Goal: Task Accomplishment & Management: Manage account settings

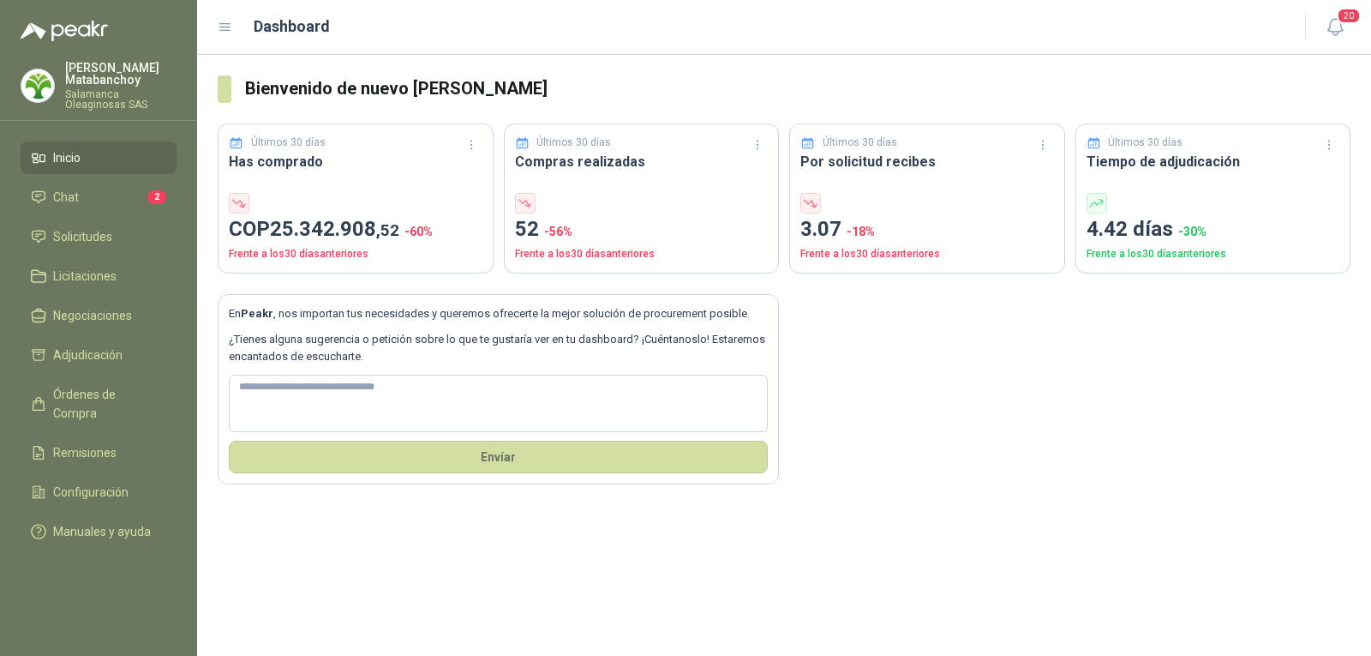
click at [63, 92] on div "[PERSON_NAME] Oleaginosas SAS" at bounding box center [99, 86] width 156 height 48
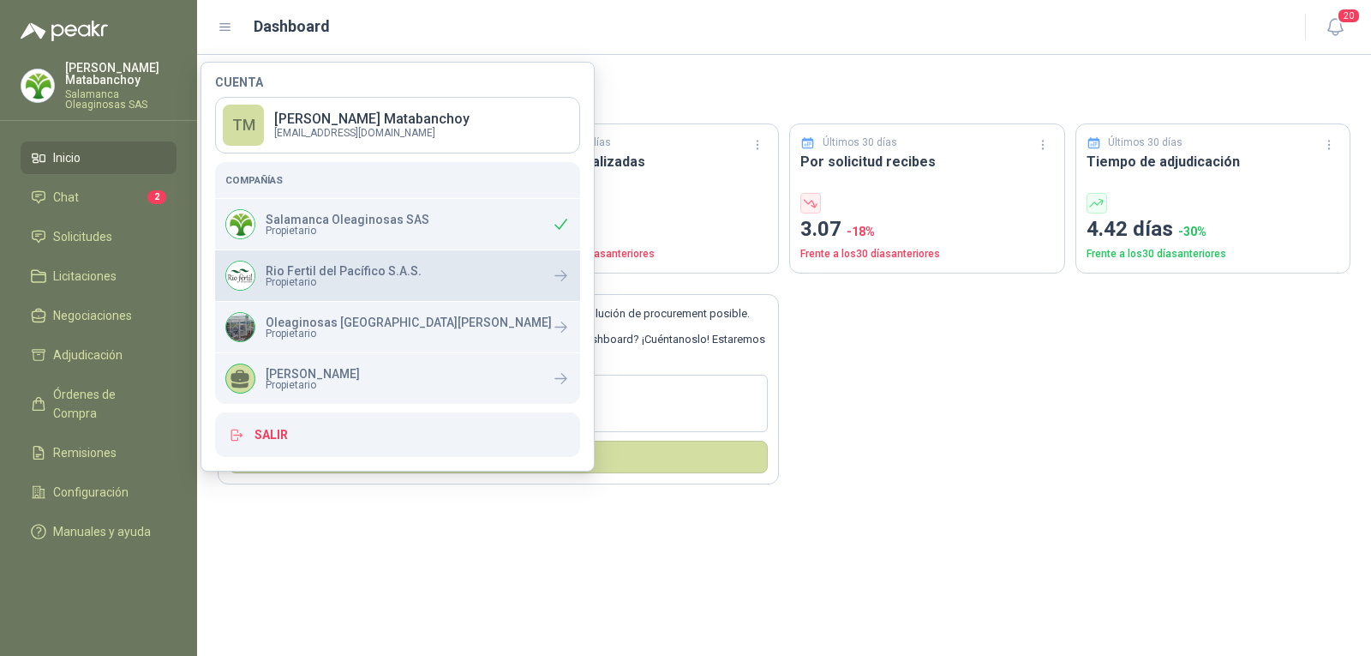
click at [305, 283] on span "Propietario" at bounding box center [344, 282] width 156 height 10
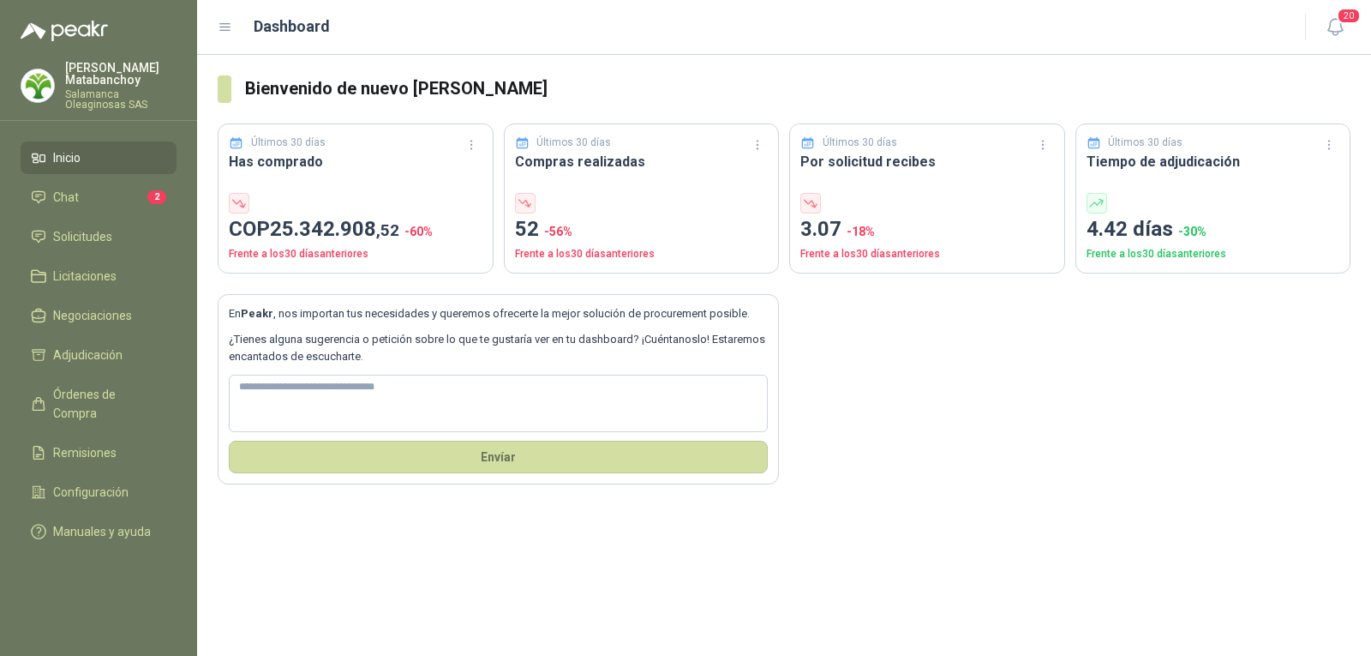
click at [632, 94] on h3 "Bienvenido de nuevo [PERSON_NAME]" at bounding box center [797, 88] width 1105 height 27
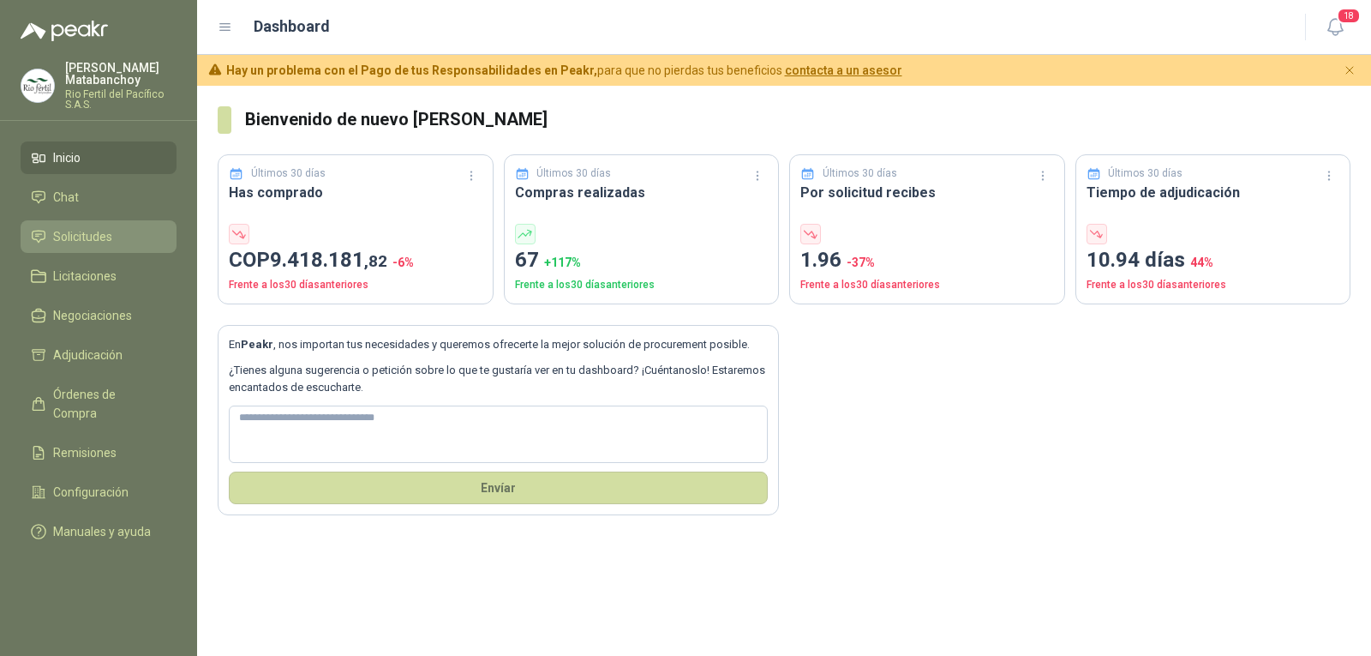
click at [69, 224] on link "Solicitudes" at bounding box center [99, 236] width 156 height 33
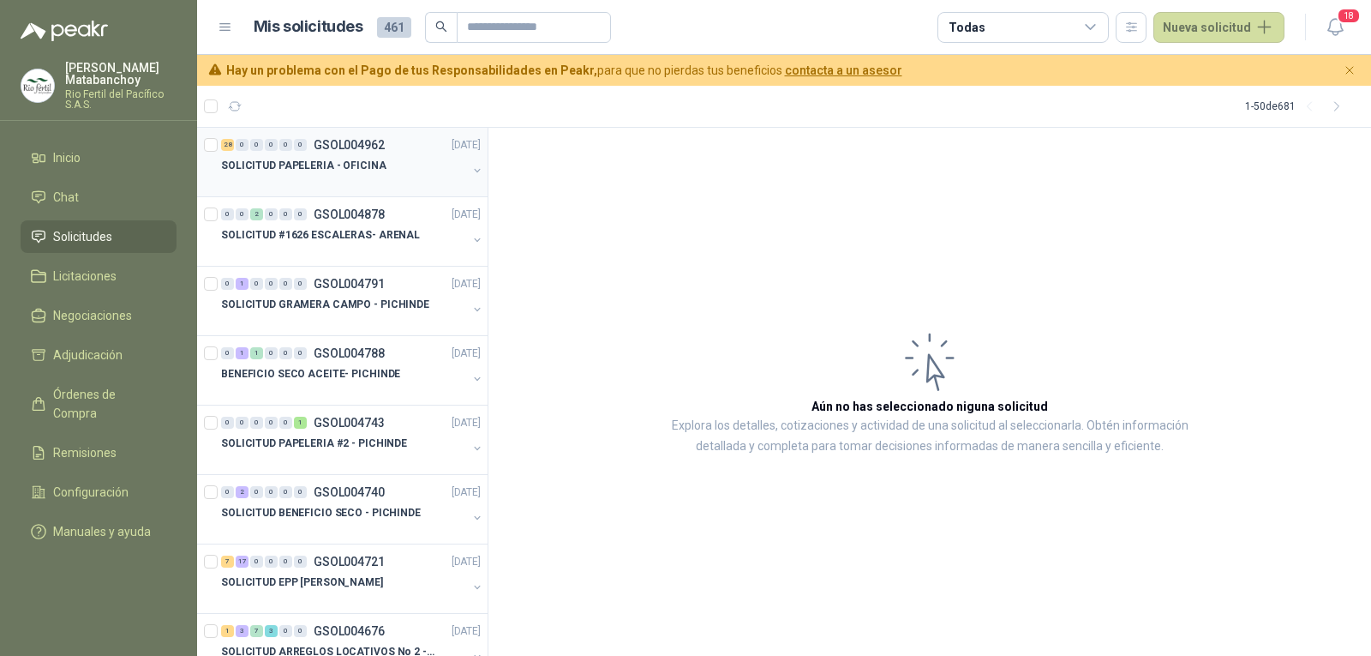
click at [279, 177] on div at bounding box center [344, 183] width 246 height 14
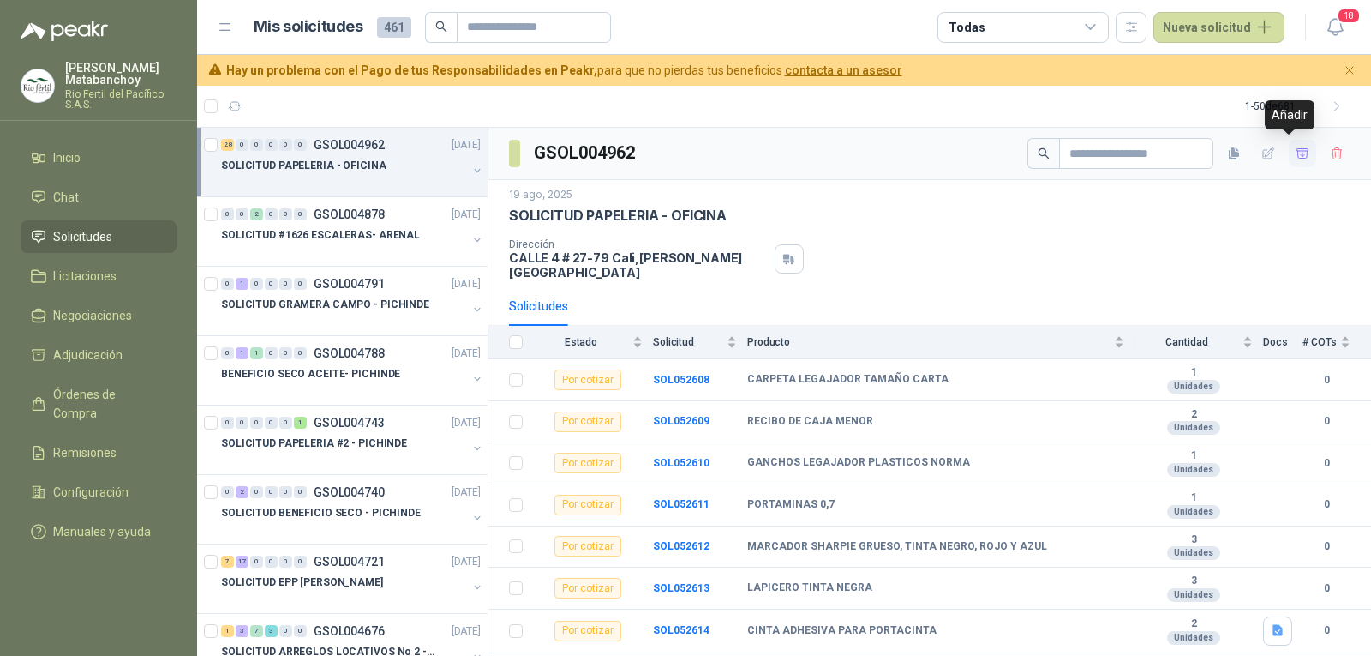
click at [1296, 156] on icon "button" at bounding box center [1303, 154] width 15 height 15
click at [1289, 162] on button "button" at bounding box center [1302, 153] width 27 height 27
drag, startPoint x: 1285, startPoint y: 150, endPoint x: 1275, endPoint y: 154, distance: 11.1
click at [1296, 150] on icon "button" at bounding box center [1302, 149] width 13 height 3
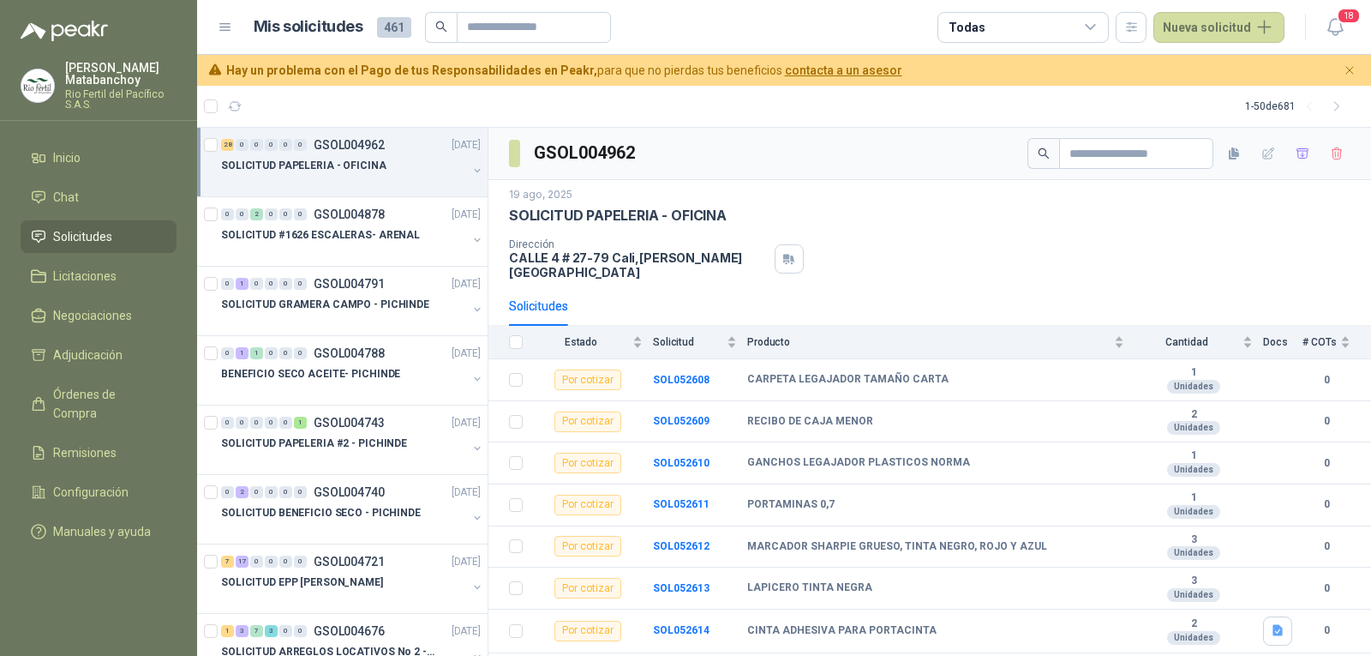
click at [100, 227] on span "Solicitudes" at bounding box center [82, 236] width 59 height 19
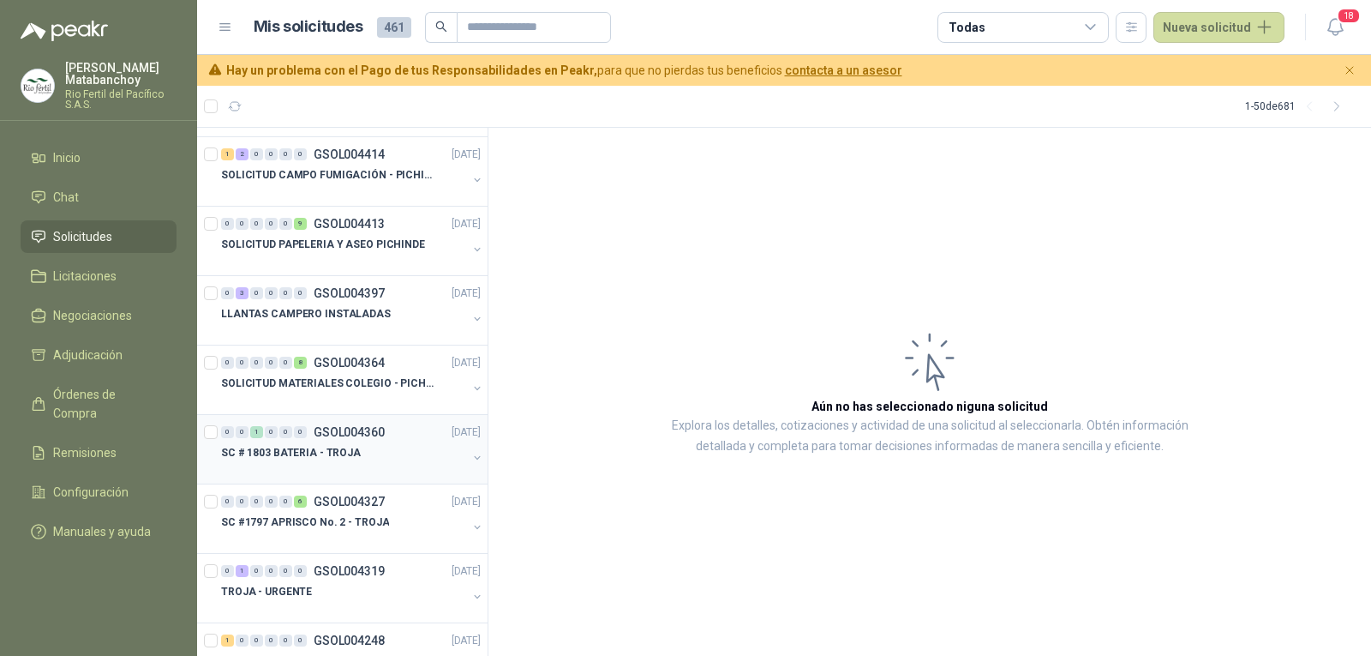
scroll to position [1114, 0]
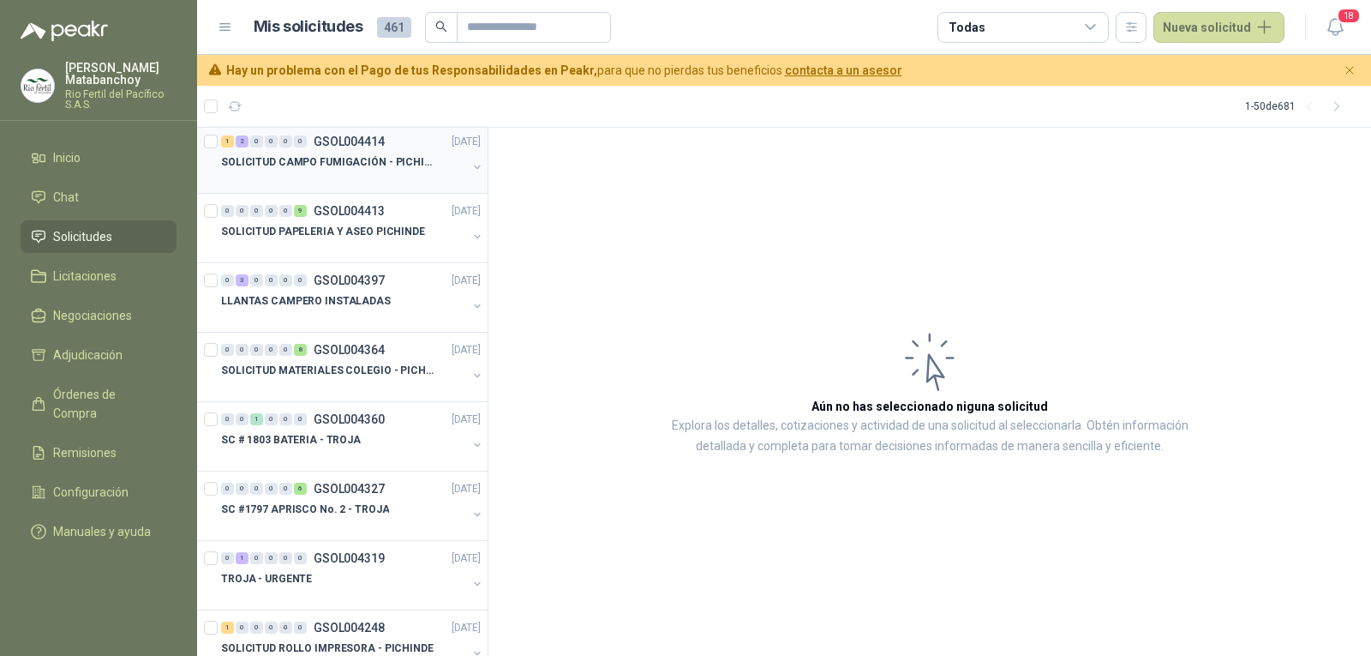
click at [339, 171] on div "SOLICITUD CAMPO FUMIGACIÓN - PICHINDE" at bounding box center [344, 162] width 246 height 21
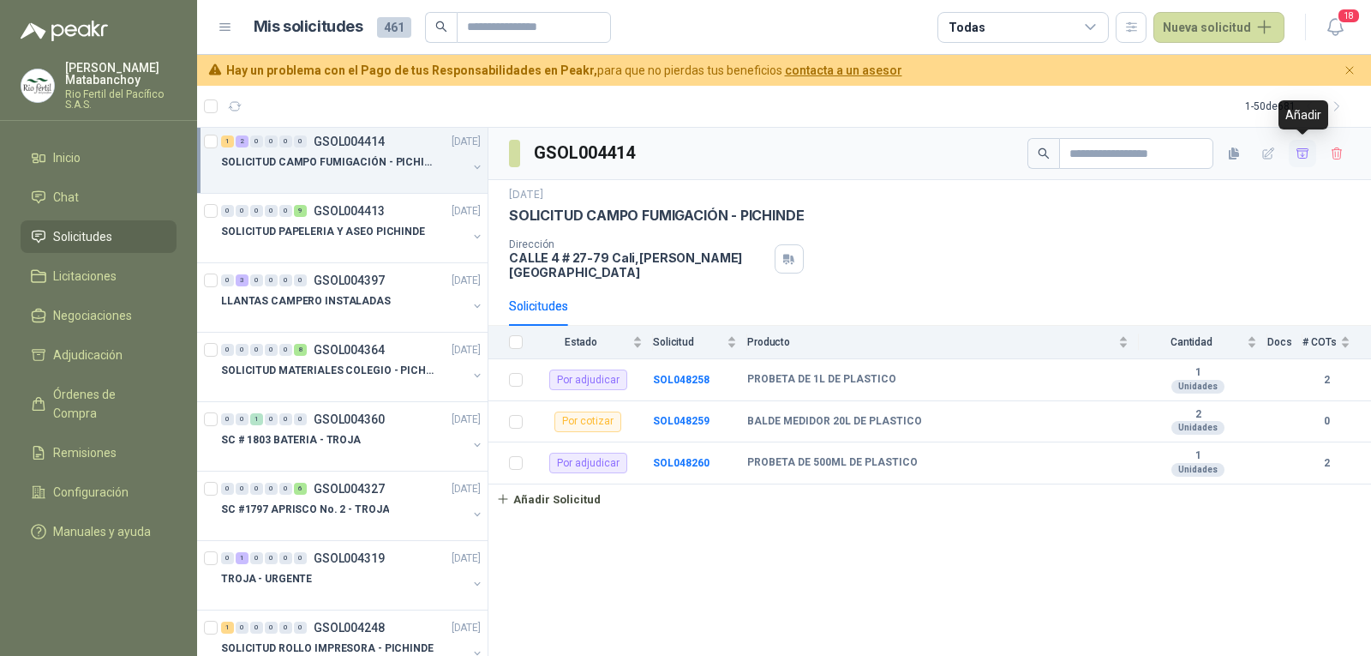
click at [1305, 147] on icon "button" at bounding box center [1303, 154] width 15 height 15
click at [126, 352] on li "Adjudicación 2" at bounding box center [98, 354] width 135 height 19
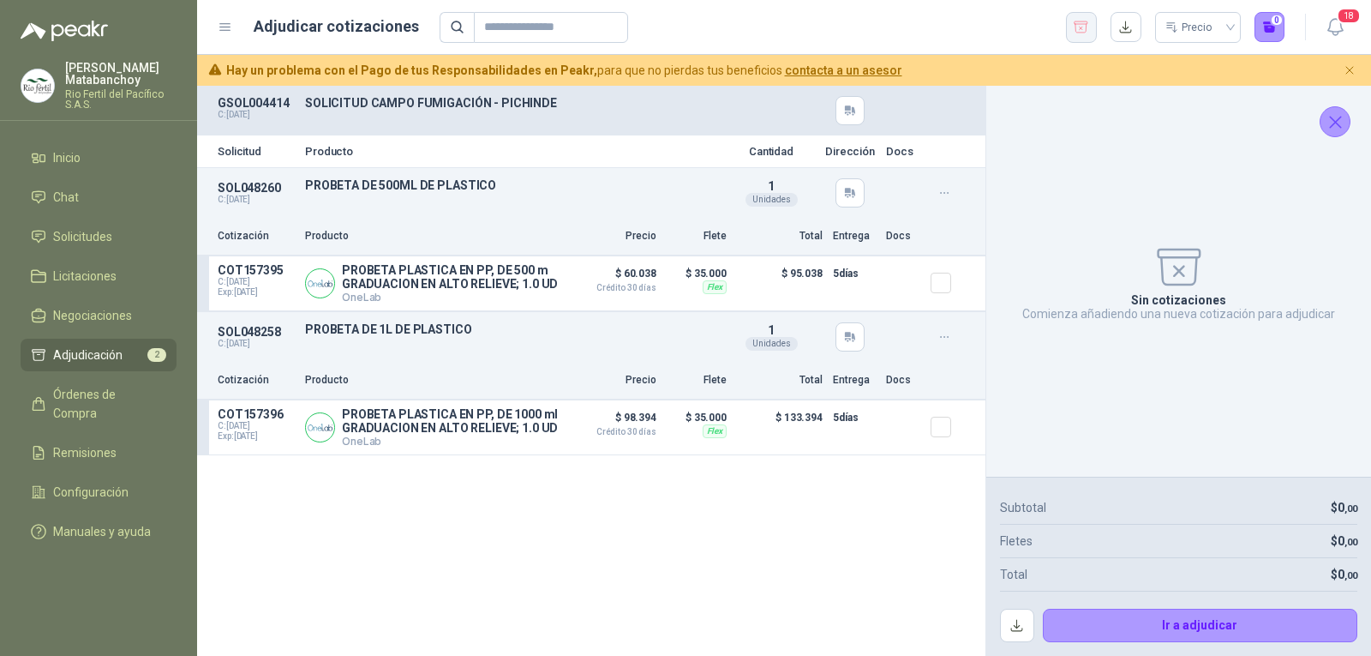
click at [1091, 26] on button "button" at bounding box center [1081, 27] width 31 height 31
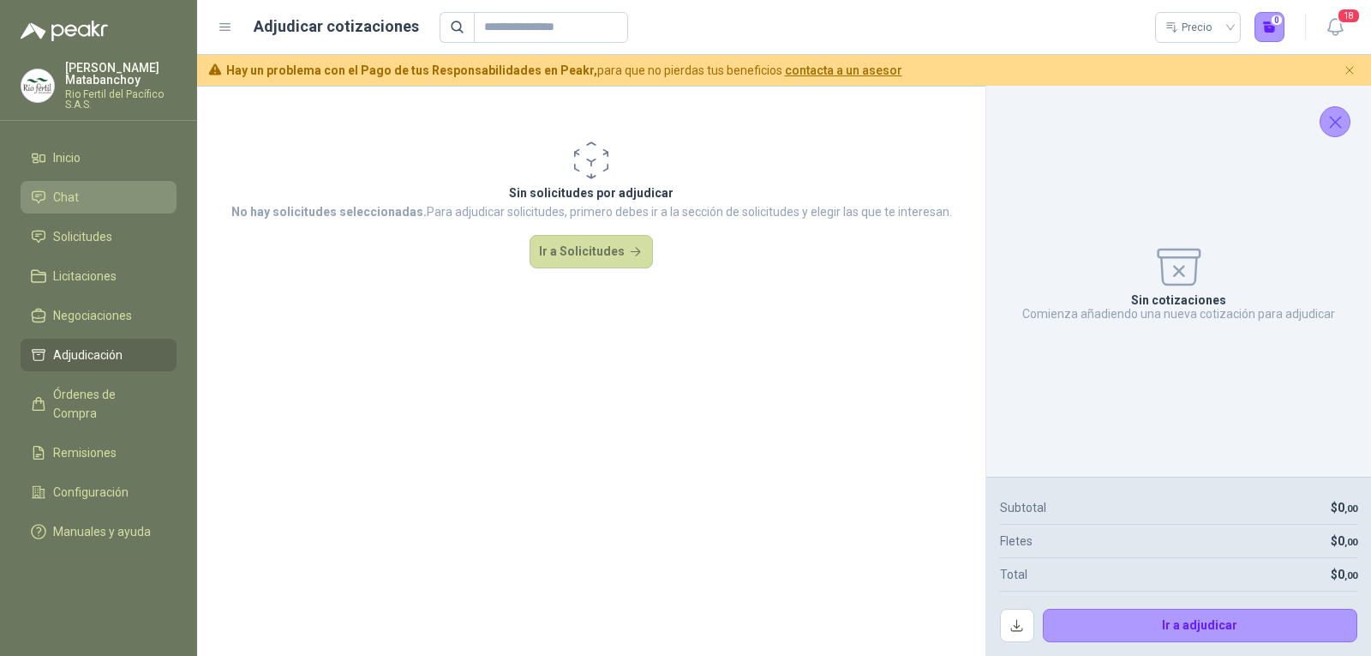
click at [112, 186] on link "Chat" at bounding box center [99, 197] width 156 height 33
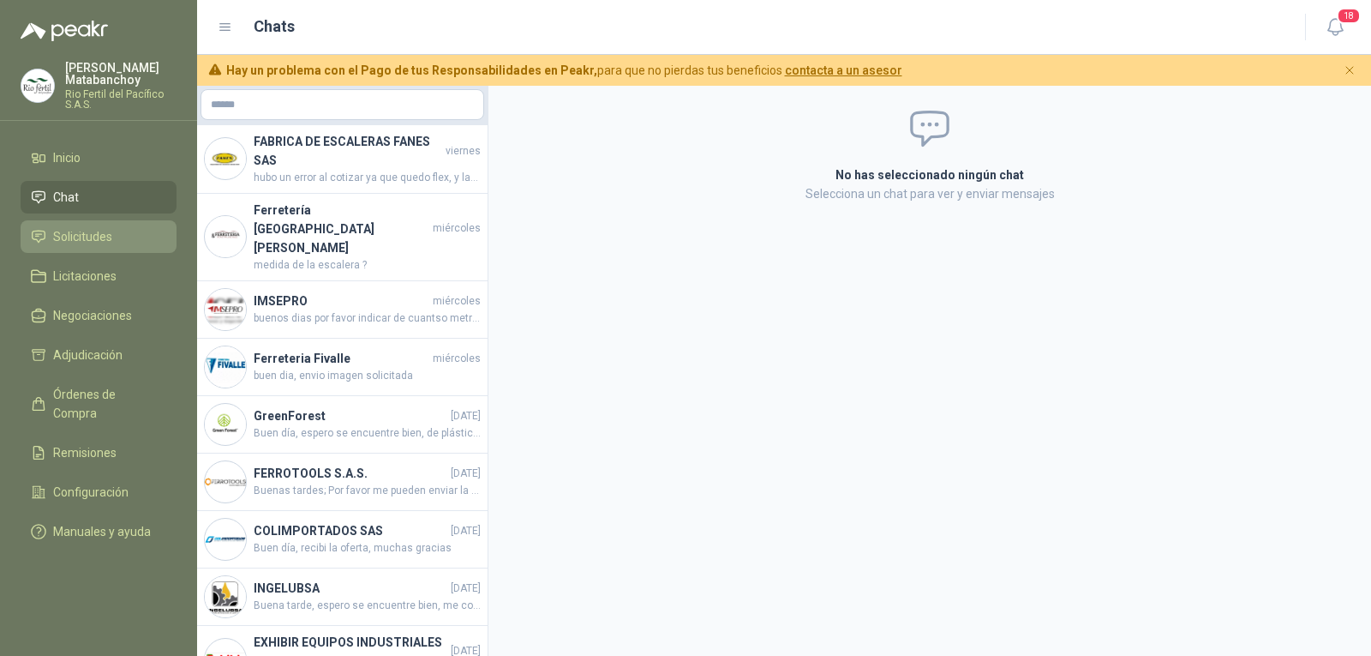
click at [90, 245] on span "Solicitudes" at bounding box center [82, 236] width 59 height 19
